Goal: Task Accomplishment & Management: Manage account settings

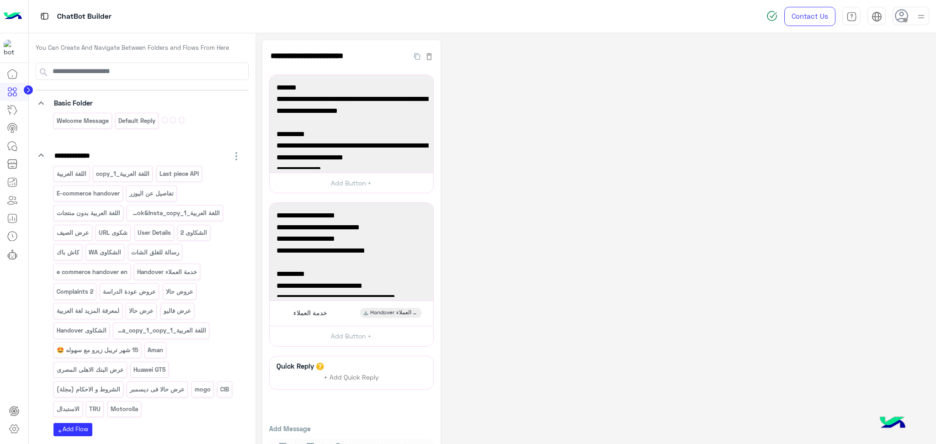
scroll to position [142, 0]
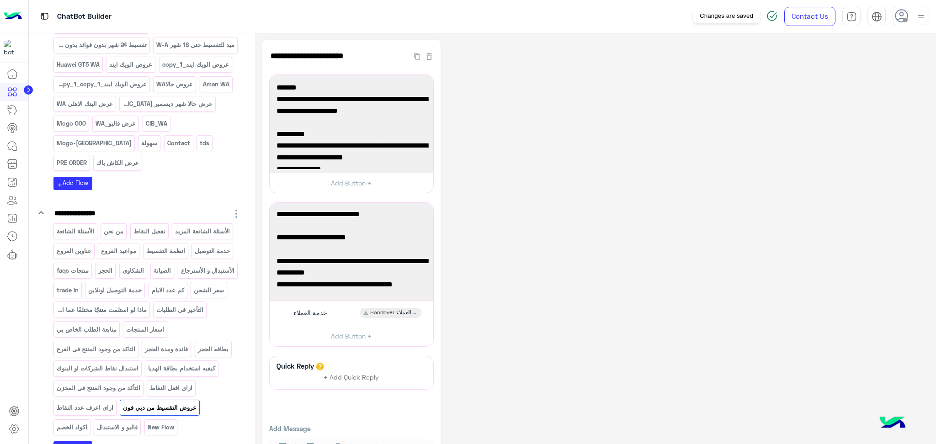
click at [773, 17] on img at bounding box center [772, 16] width 11 height 11
click at [771, 16] on img at bounding box center [772, 16] width 11 height 11
click at [771, 15] on img at bounding box center [772, 16] width 11 height 11
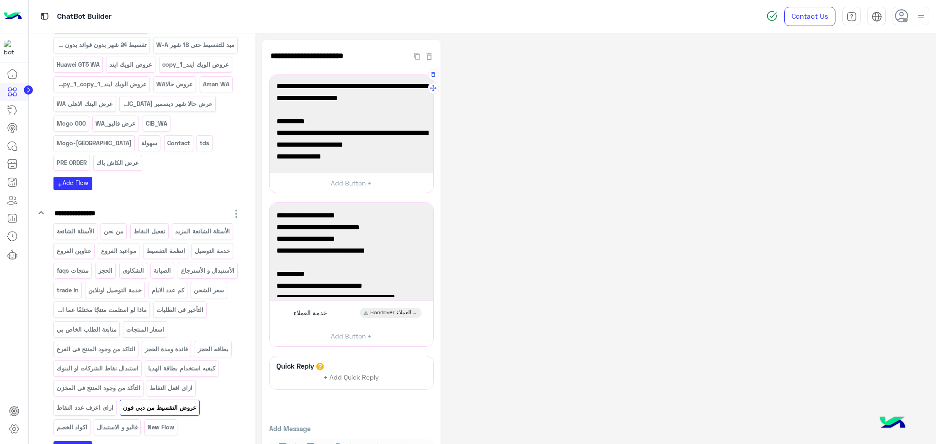
scroll to position [0, 0]
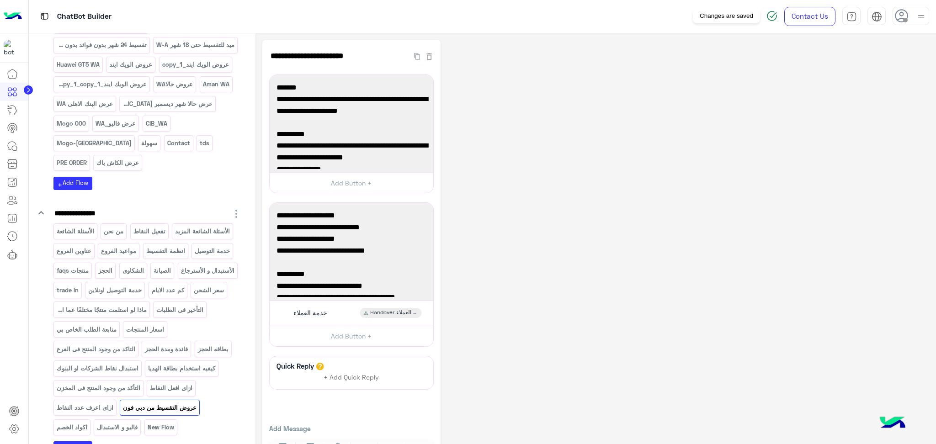
click at [774, 16] on img at bounding box center [772, 16] width 11 height 11
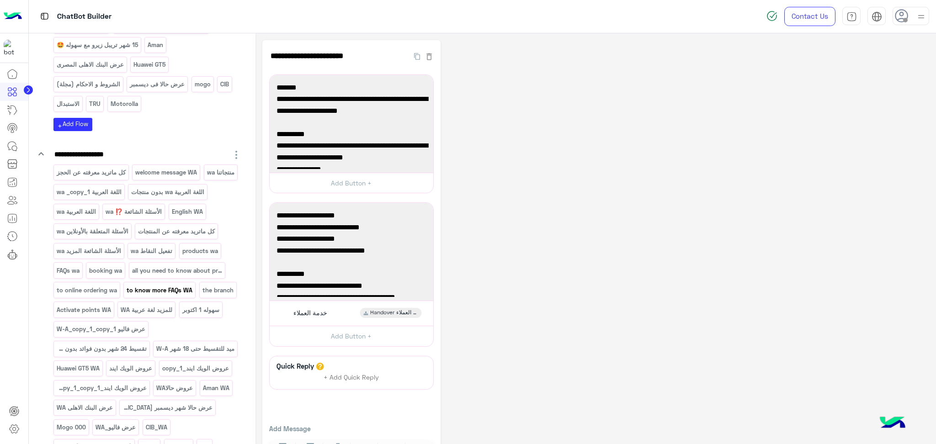
scroll to position [304, 0]
click at [122, 192] on p "اللغة العربية wa _copy_1" at bounding box center [89, 193] width 66 height 11
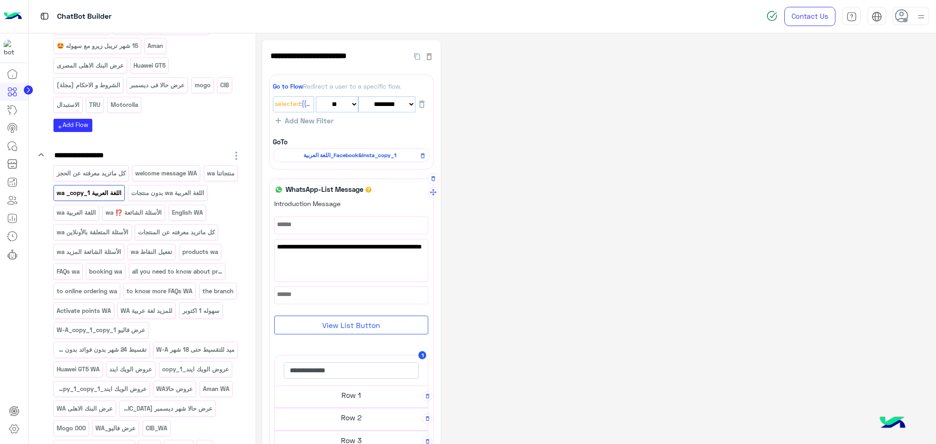
click at [342, 399] on h5 "Row 1" at bounding box center [351, 395] width 153 height 18
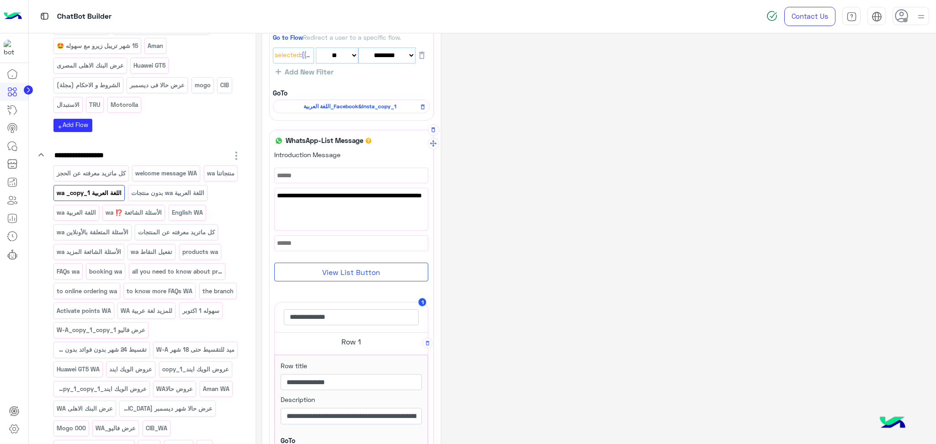
scroll to position [122, 0]
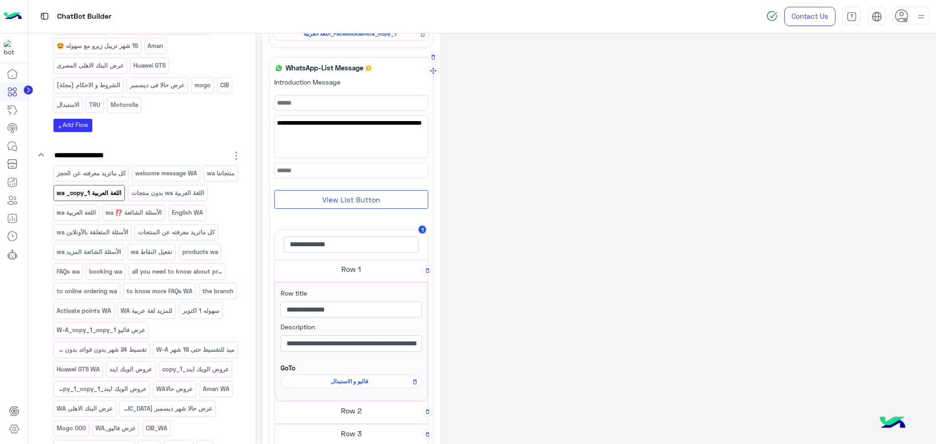
click at [355, 263] on h5 "Row 1" at bounding box center [351, 269] width 153 height 18
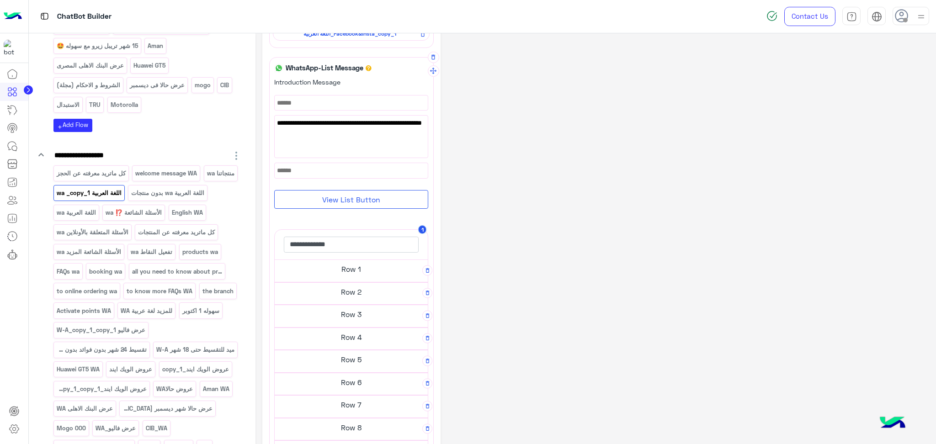
click at [359, 293] on h5 "Row 2" at bounding box center [351, 292] width 153 height 18
click at [360, 315] on h5 "Row 3" at bounding box center [351, 314] width 153 height 18
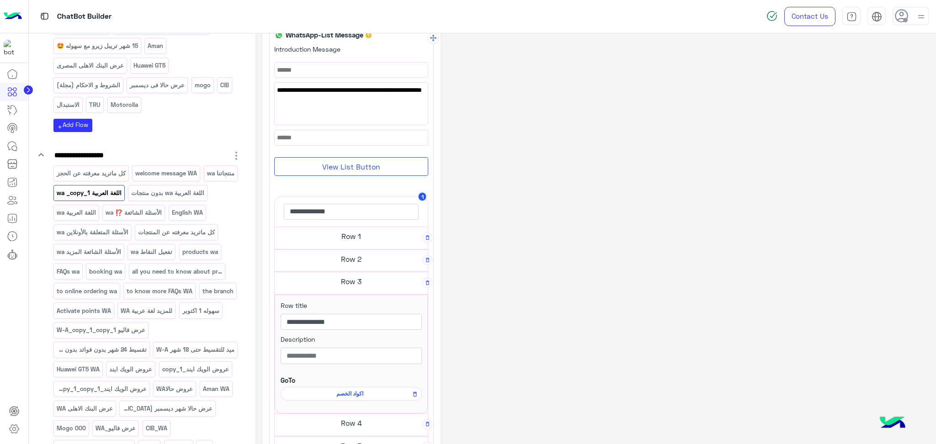
scroll to position [183, 0]
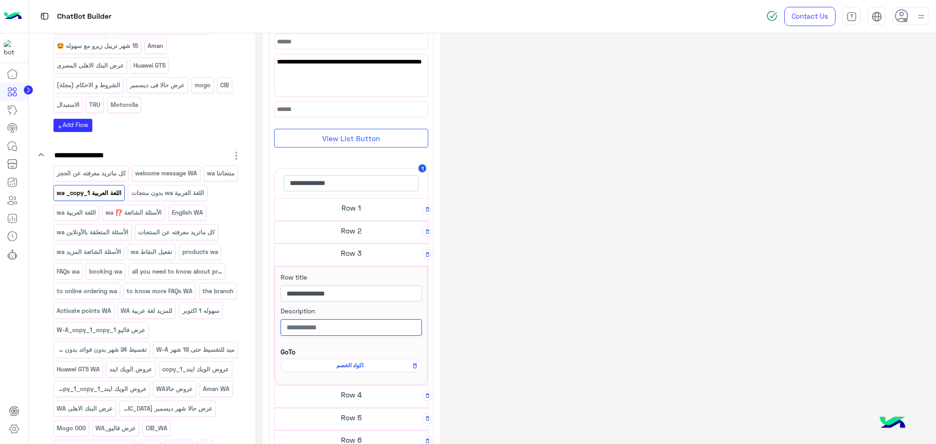
click at [368, 329] on input "text" at bounding box center [351, 328] width 141 height 16
click at [348, 258] on h5 "Row 3" at bounding box center [351, 253] width 153 height 18
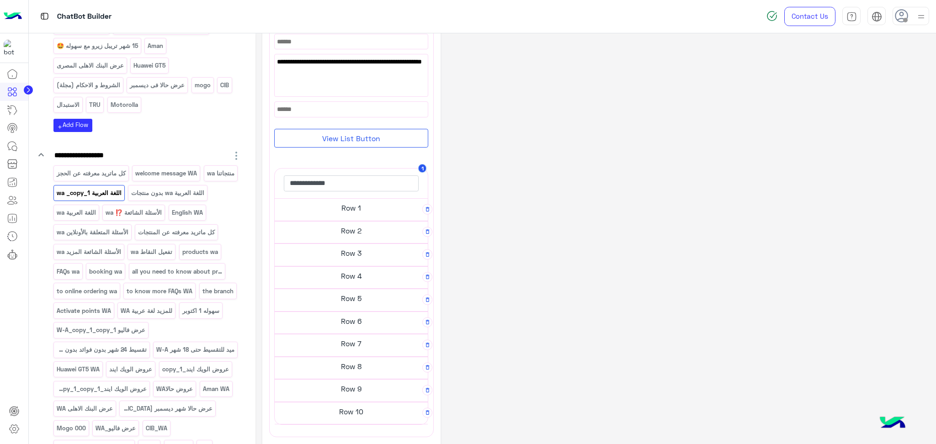
click at [363, 278] on h5 "Row 4" at bounding box center [351, 276] width 153 height 18
click at [352, 275] on h5 "Row 4" at bounding box center [351, 276] width 153 height 18
click at [357, 304] on h5 "Row 5" at bounding box center [351, 298] width 153 height 18
drag, startPoint x: 345, startPoint y: 410, endPoint x: 327, endPoint y: 415, distance: 18.8
click at [327, 415] on span "انظمة التقسيط" at bounding box center [350, 411] width 128 height 8
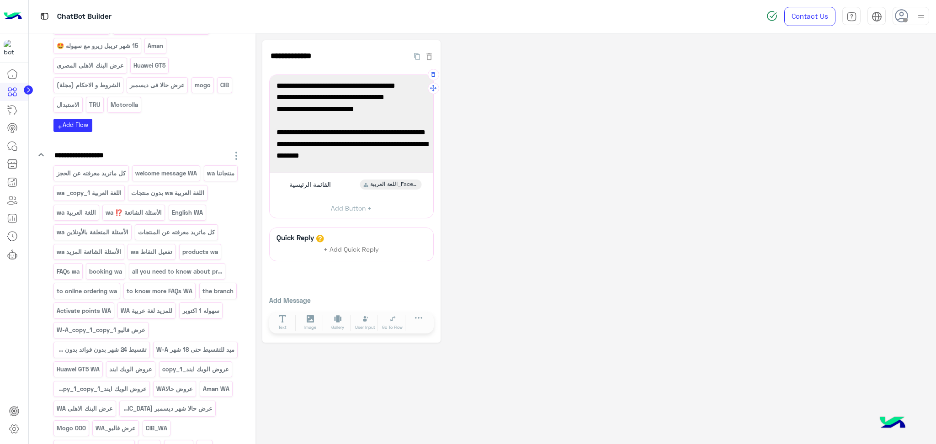
scroll to position [71, 0]
click at [122, 194] on p "اللغة العربية wa _copy_1" at bounding box center [89, 193] width 66 height 11
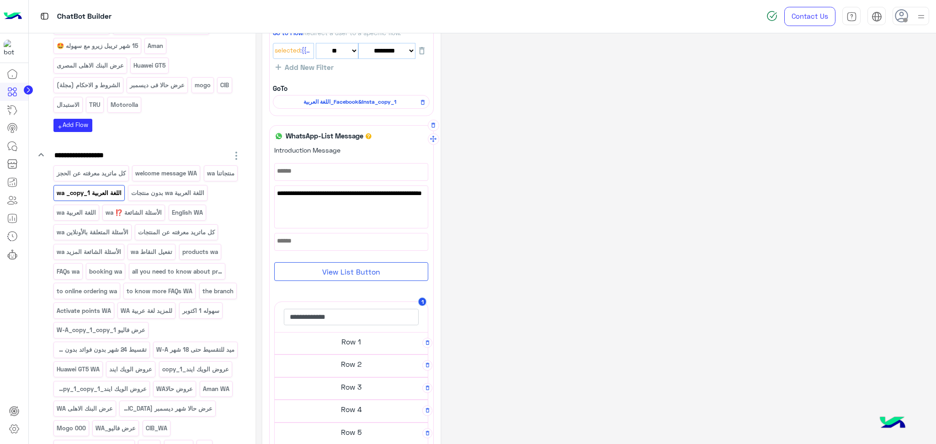
scroll to position [183, 0]
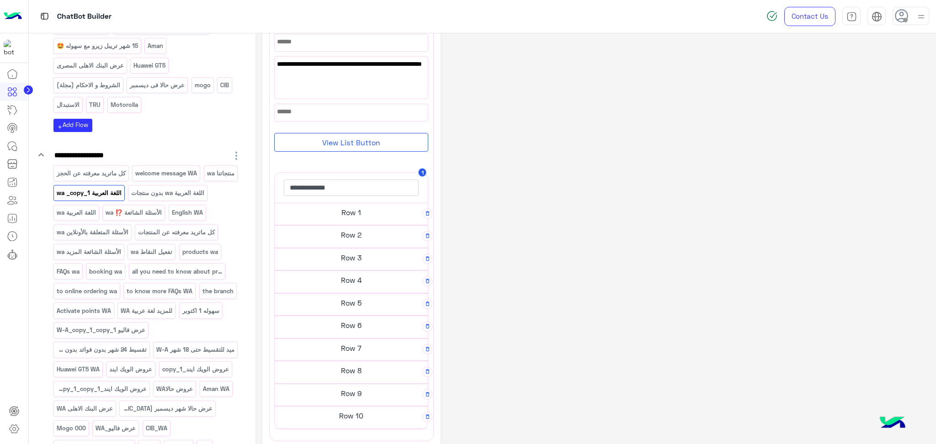
click at [365, 326] on h5 "Row 6" at bounding box center [351, 325] width 153 height 18
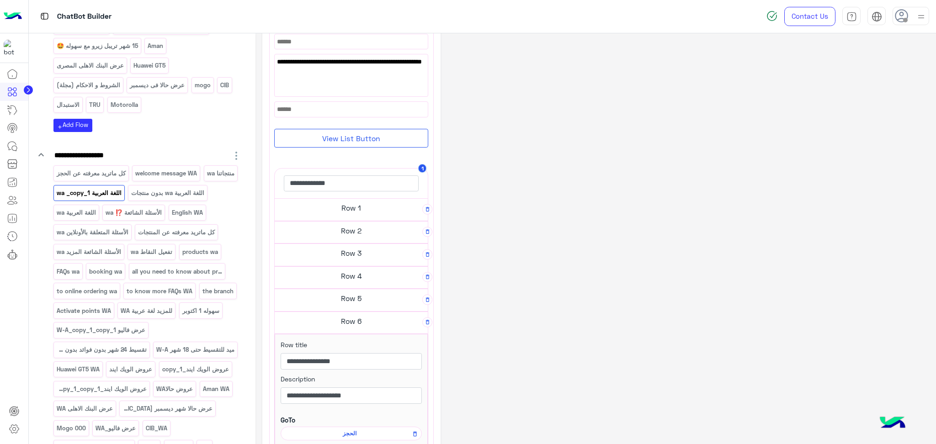
click at [360, 326] on h5 "Row 6" at bounding box center [351, 321] width 153 height 18
click at [362, 350] on h5 "Row 7" at bounding box center [351, 344] width 153 height 18
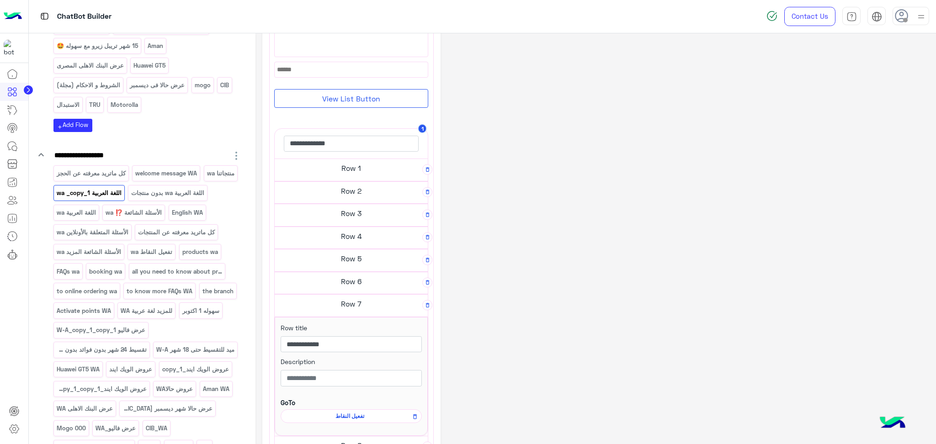
scroll to position [244, 0]
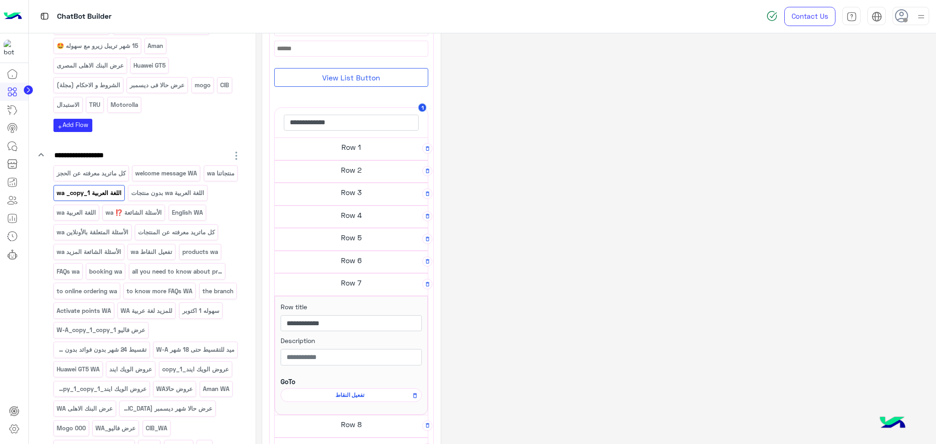
click at [366, 280] on h5 "Row 7" at bounding box center [351, 283] width 153 height 18
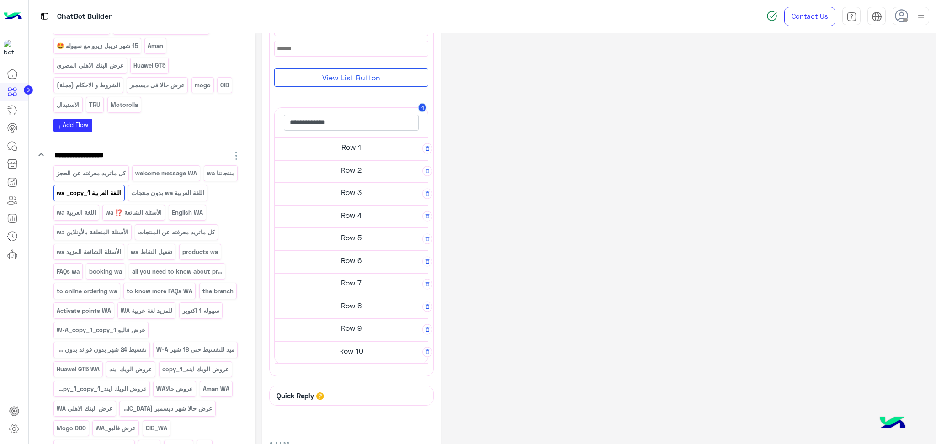
click at [366, 309] on h5 "Row 8" at bounding box center [351, 306] width 153 height 18
click at [366, 332] on h5 "Row 9" at bounding box center [351, 328] width 153 height 18
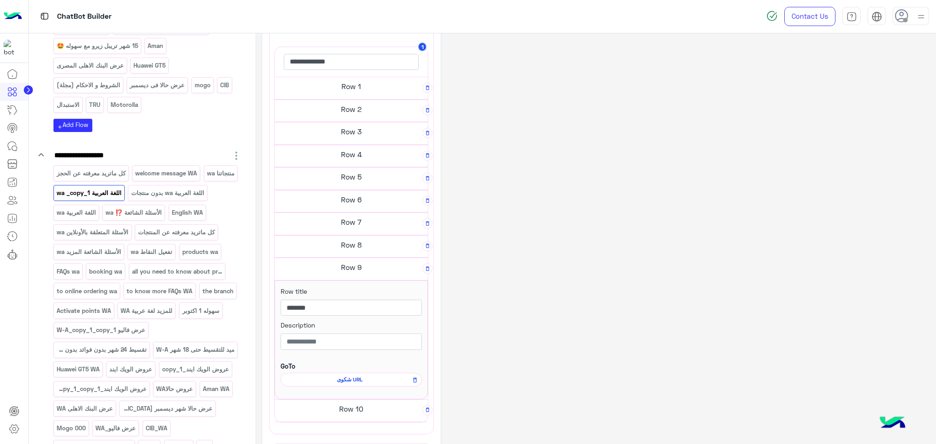
click at [355, 271] on h5 "Row 9" at bounding box center [351, 267] width 153 height 18
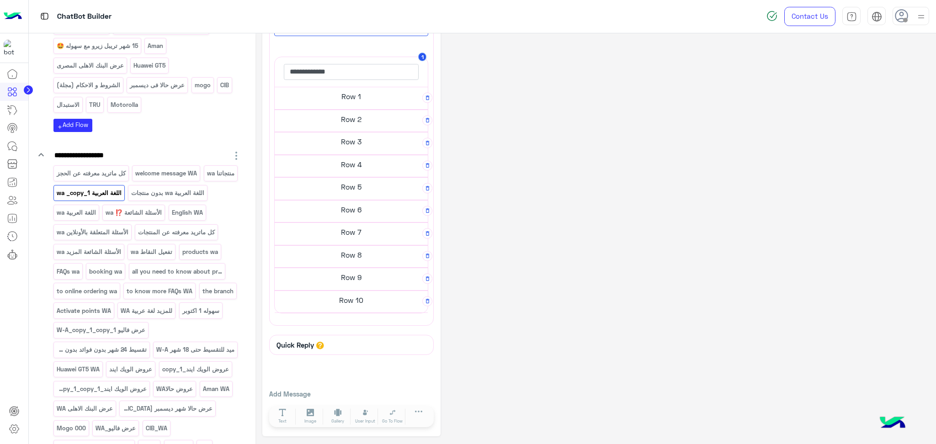
click at [368, 304] on h5 "Row 10" at bounding box center [351, 300] width 153 height 18
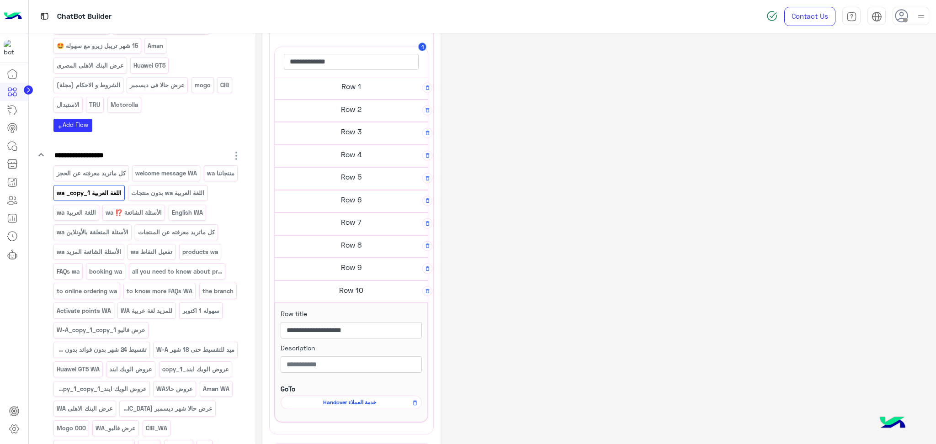
click at [363, 301] on div "Row 10" at bounding box center [351, 292] width 153 height 23
click at [363, 296] on h5 "Row 10" at bounding box center [351, 290] width 153 height 18
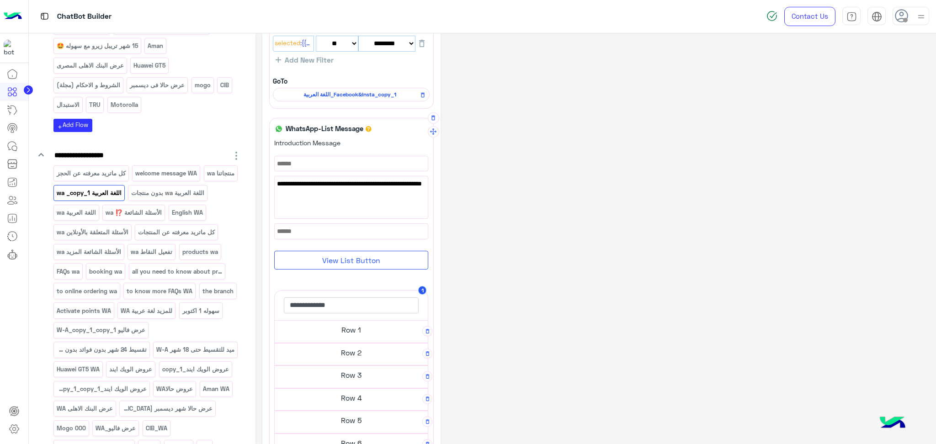
scroll to position [122, 0]
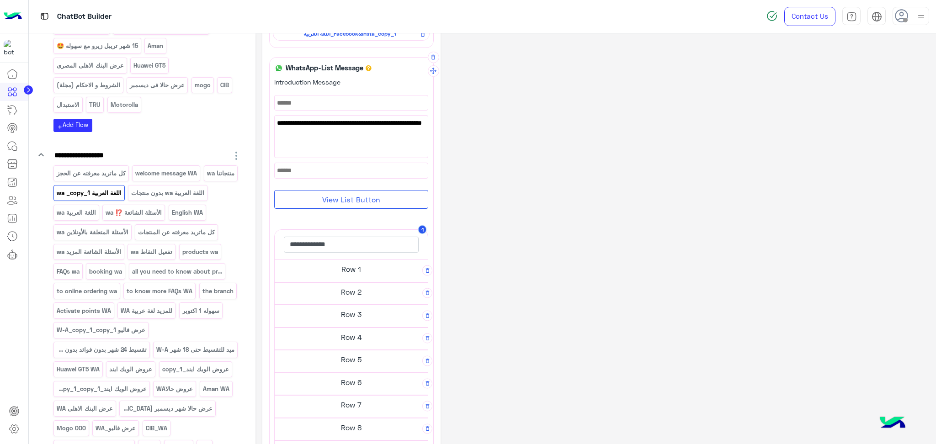
click at [356, 275] on h5 "Row 1" at bounding box center [351, 269] width 153 height 18
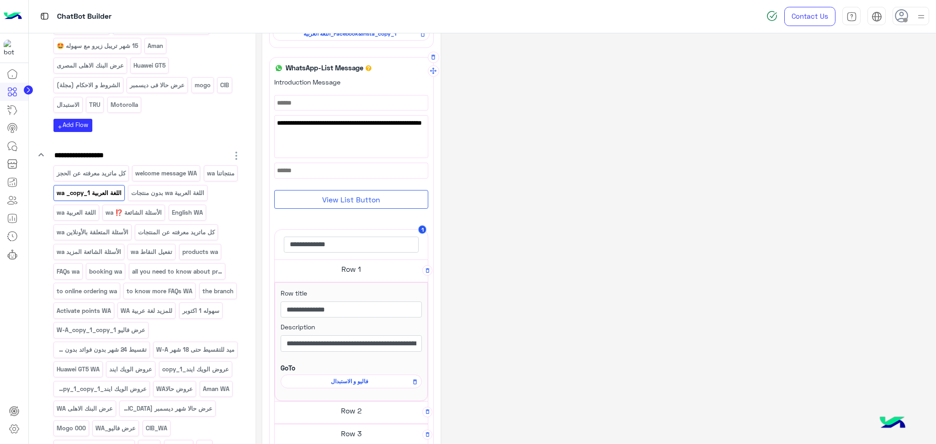
click at [356, 275] on h5 "Row 1" at bounding box center [351, 269] width 153 height 18
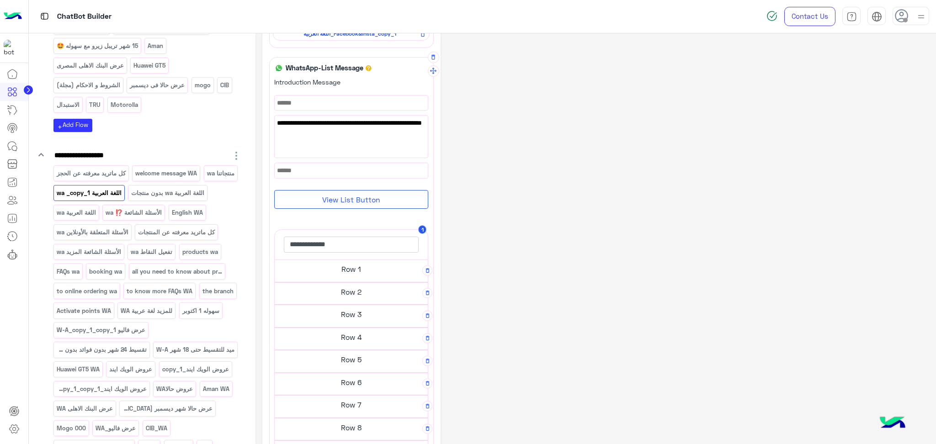
click at [320, 291] on h5 "Row 2" at bounding box center [351, 292] width 153 height 18
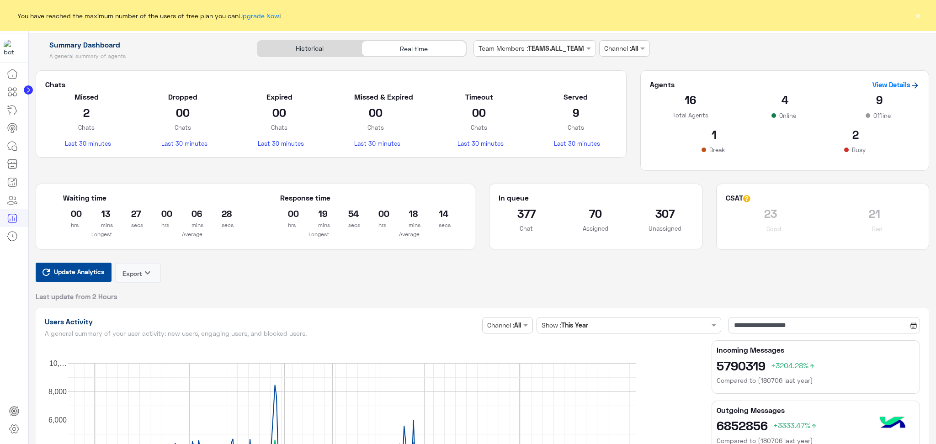
click at [81, 272] on span "Update Analytics" at bounding box center [79, 272] width 55 height 12
click at [16, 423] on link at bounding box center [14, 429] width 25 height 18
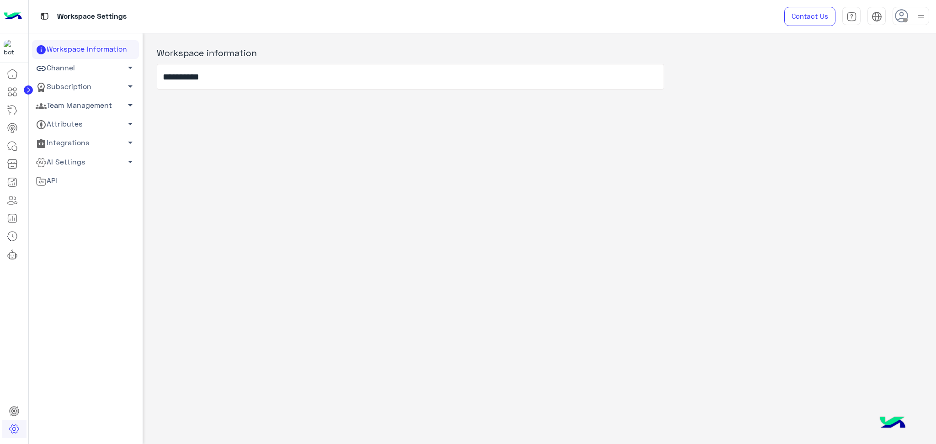
click at [99, 110] on link "Team Management arrow_drop_down" at bounding box center [85, 105] width 107 height 19
click at [92, 125] on link "Team Members" at bounding box center [85, 123] width 107 height 16
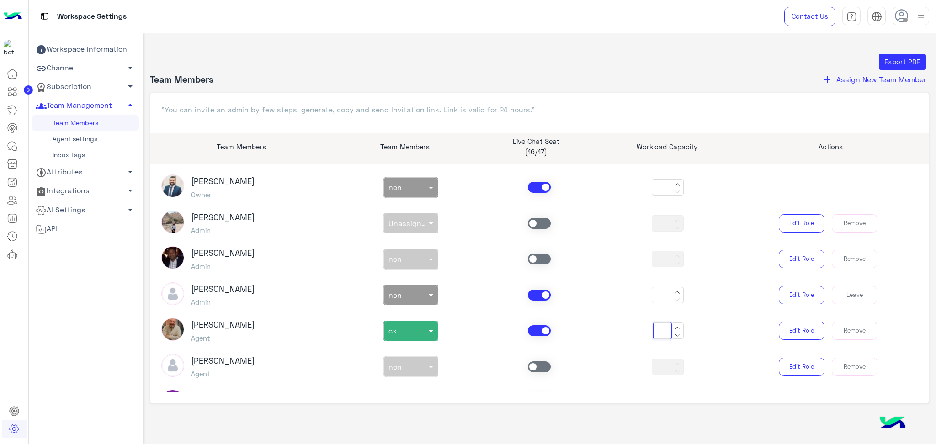
drag, startPoint x: 658, startPoint y: 331, endPoint x: 654, endPoint y: 332, distance: 4.7
click at [654, 332] on input "**" at bounding box center [662, 330] width 19 height 17
type input "**"
click at [616, 330] on div "**" at bounding box center [668, 331] width 128 height 16
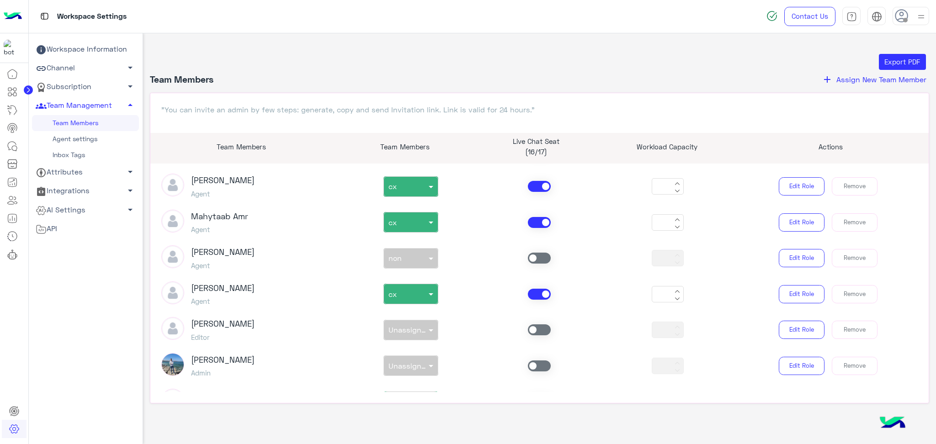
scroll to position [1097, 0]
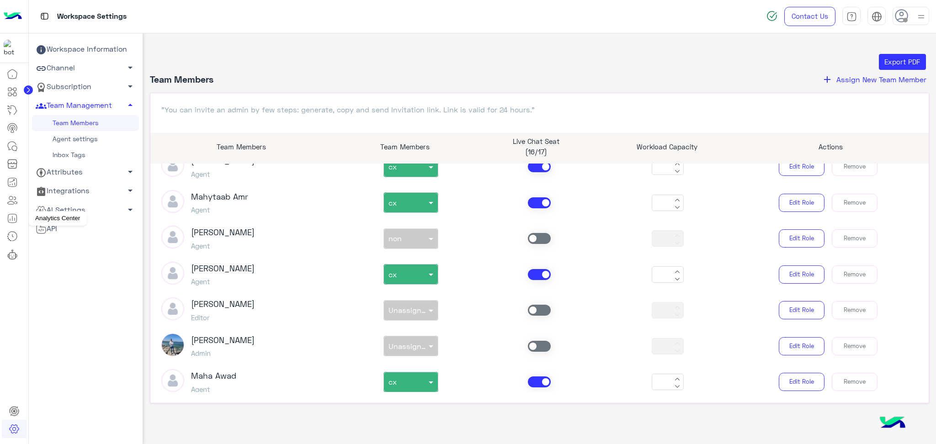
click at [15, 214] on icon at bounding box center [12, 218] width 9 height 9
click at [15, 214] on icon at bounding box center [12, 218] width 11 height 11
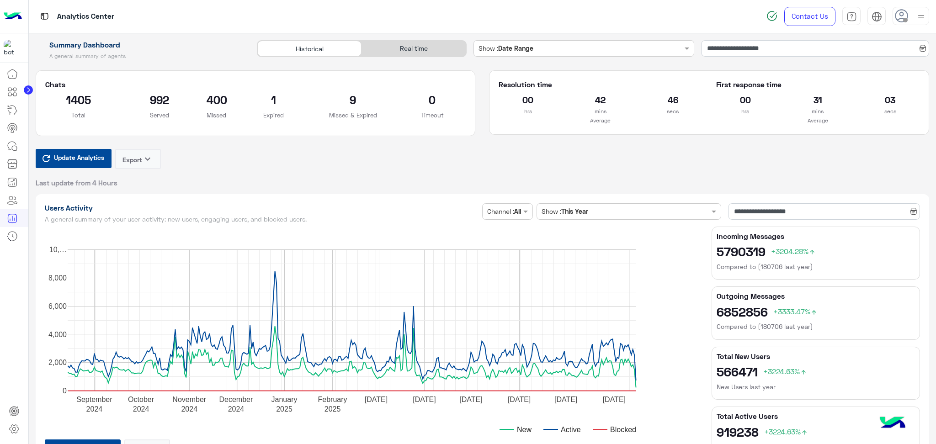
click at [423, 46] on div "Real time" at bounding box center [414, 49] width 104 height 16
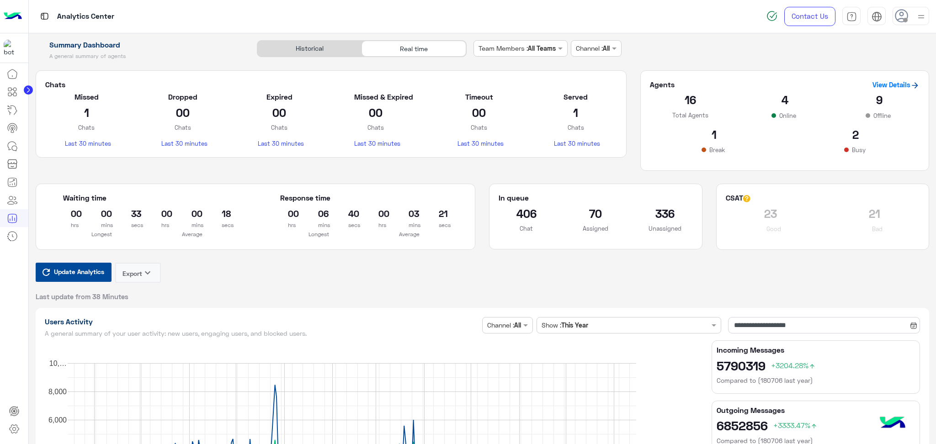
click at [98, 272] on span "Update Analytics" at bounding box center [79, 272] width 55 height 12
click at [77, 280] on button "Update Analytics" at bounding box center [74, 272] width 76 height 19
